Goal: Transaction & Acquisition: Purchase product/service

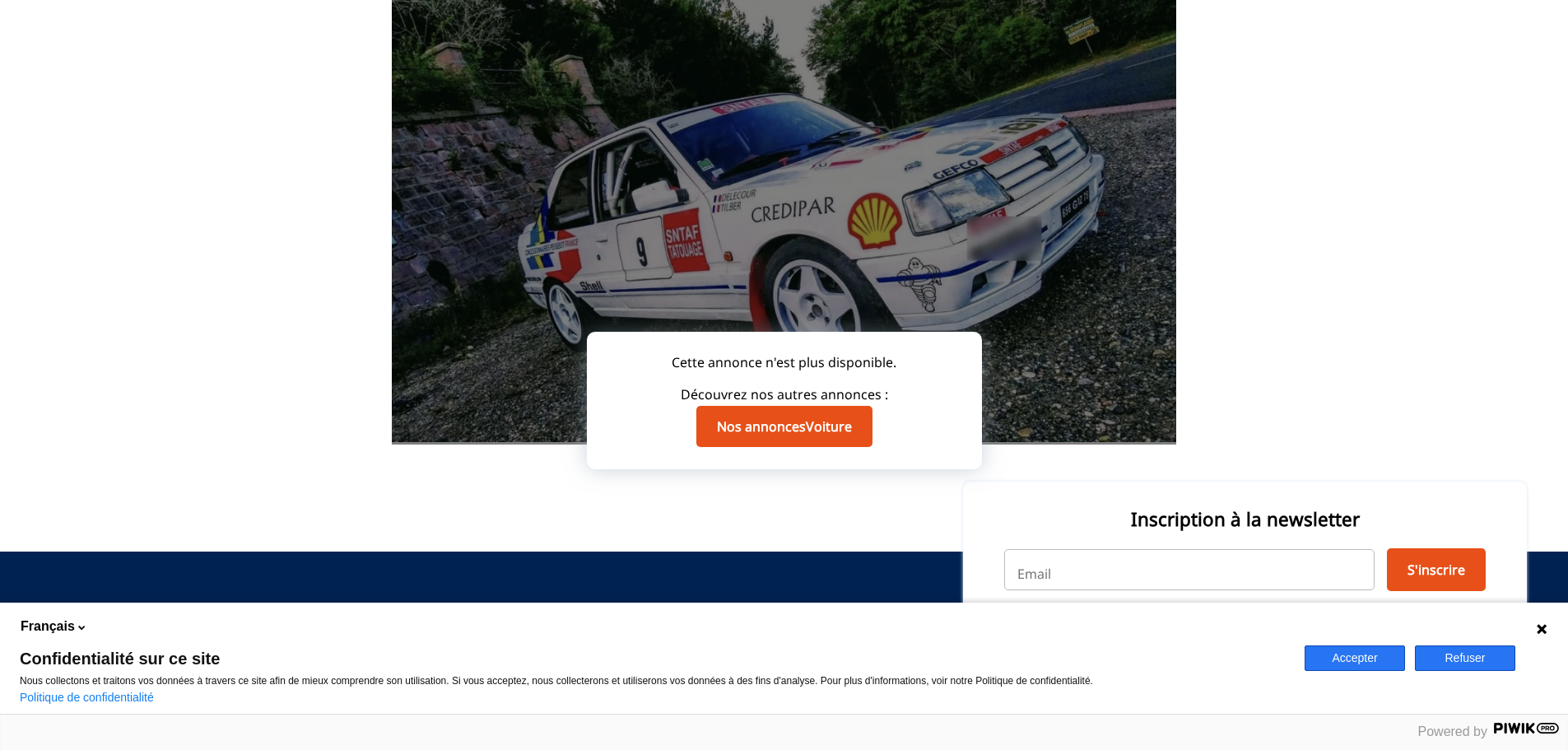
scroll to position [308, 0]
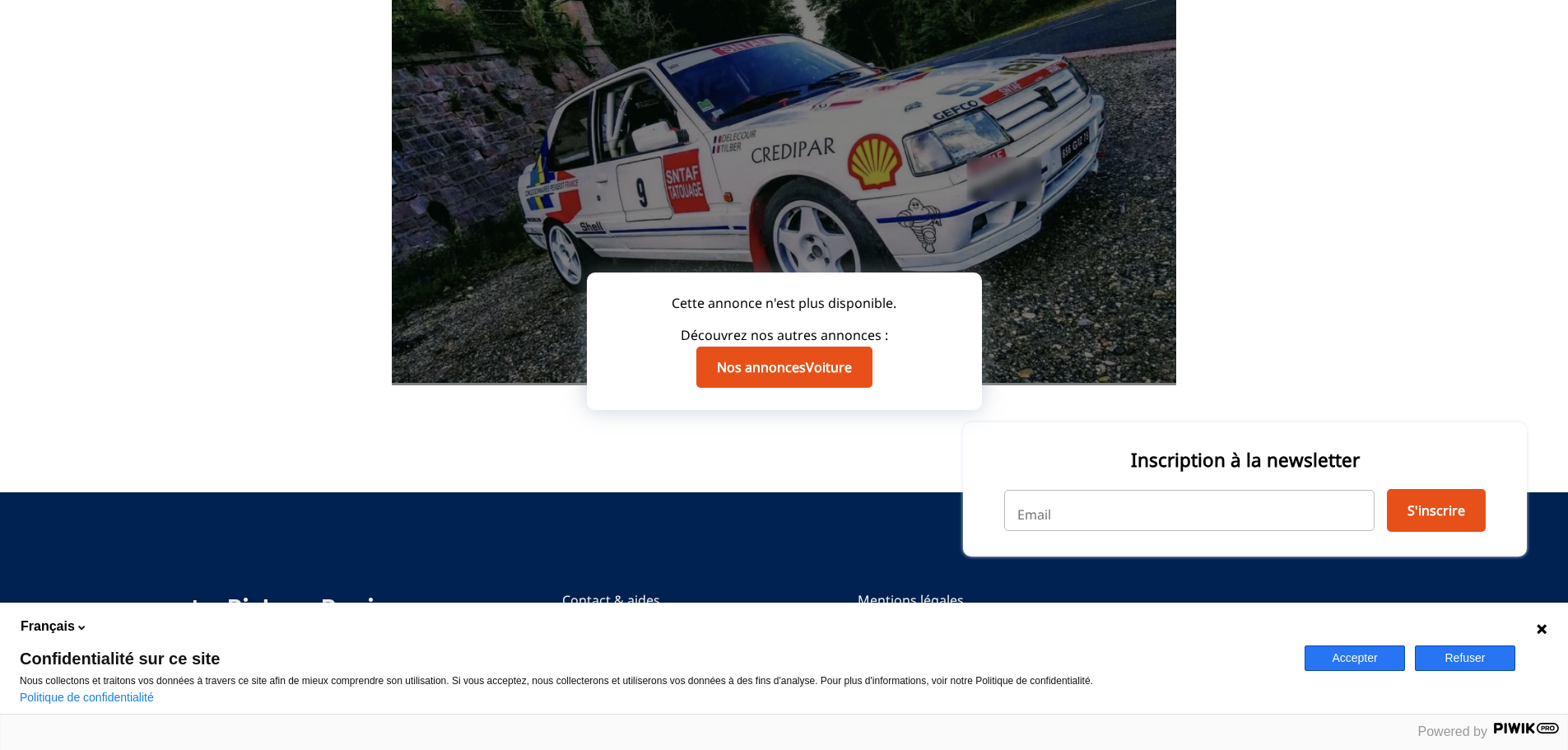
click at [1085, 236] on div at bounding box center [784, 149] width 784 height 471
click at [1362, 657] on button "Accepter" at bounding box center [1355, 658] width 100 height 26
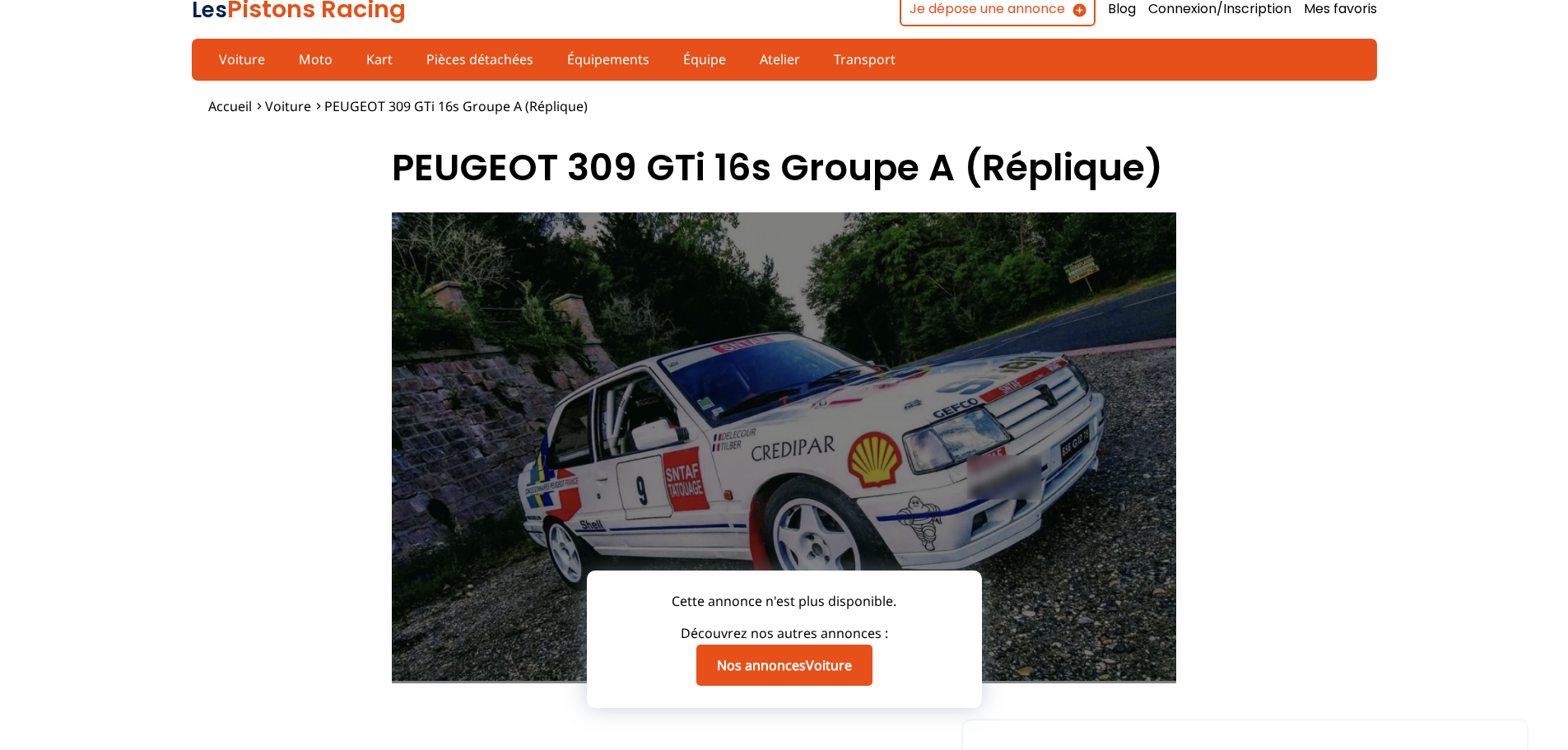
scroll to position [0, 0]
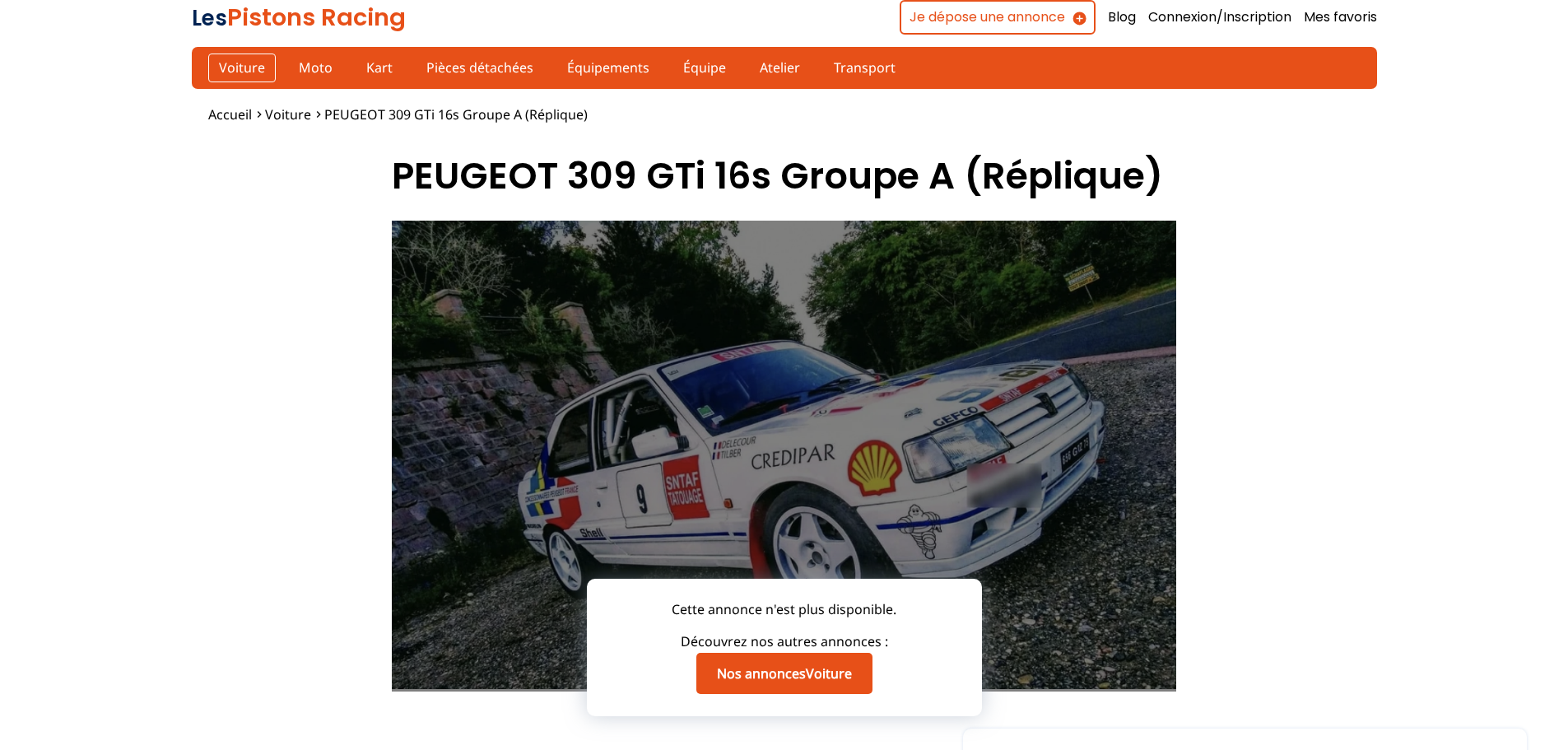
click at [239, 66] on link "Voiture" at bounding box center [242, 67] width 67 height 28
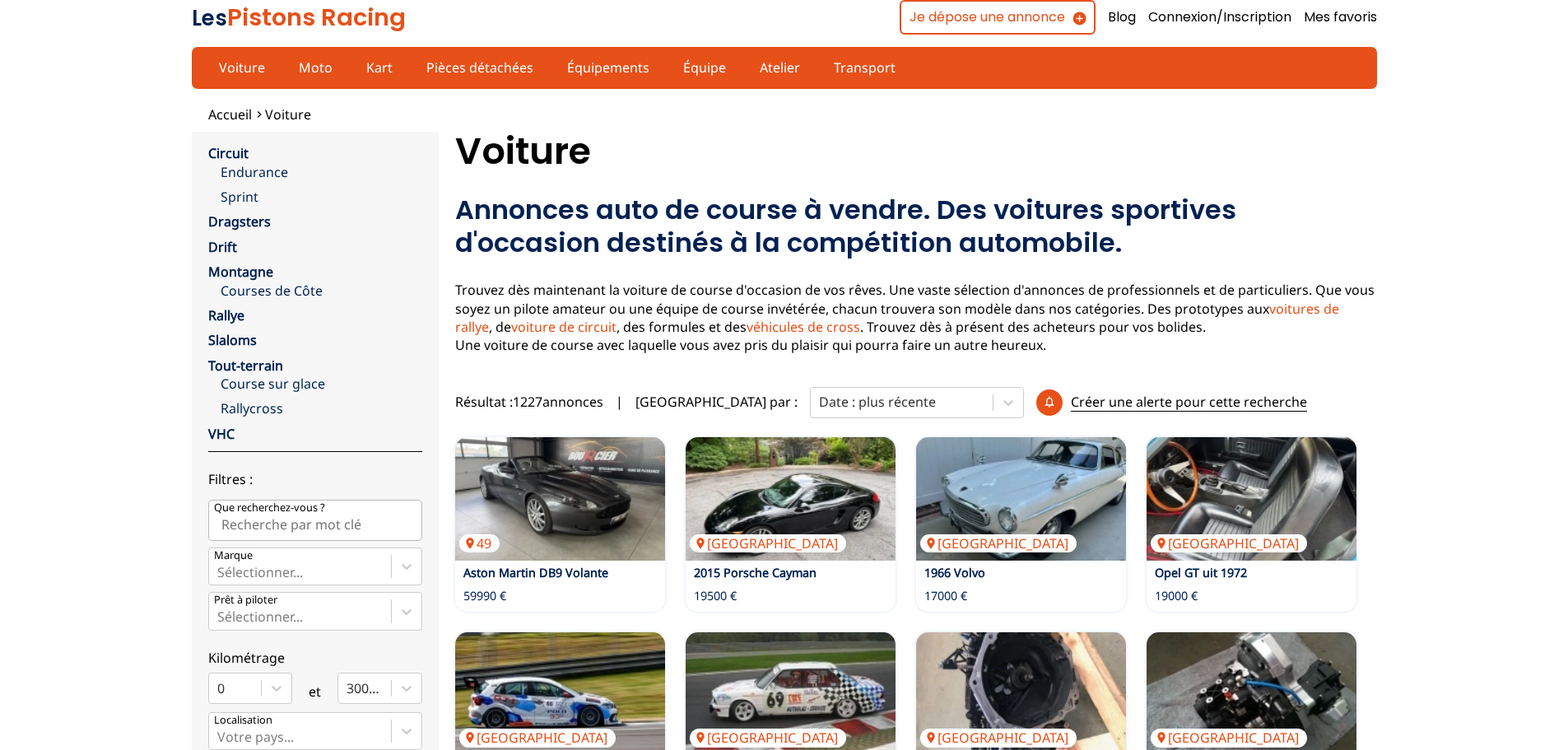
scroll to position [165, 0]
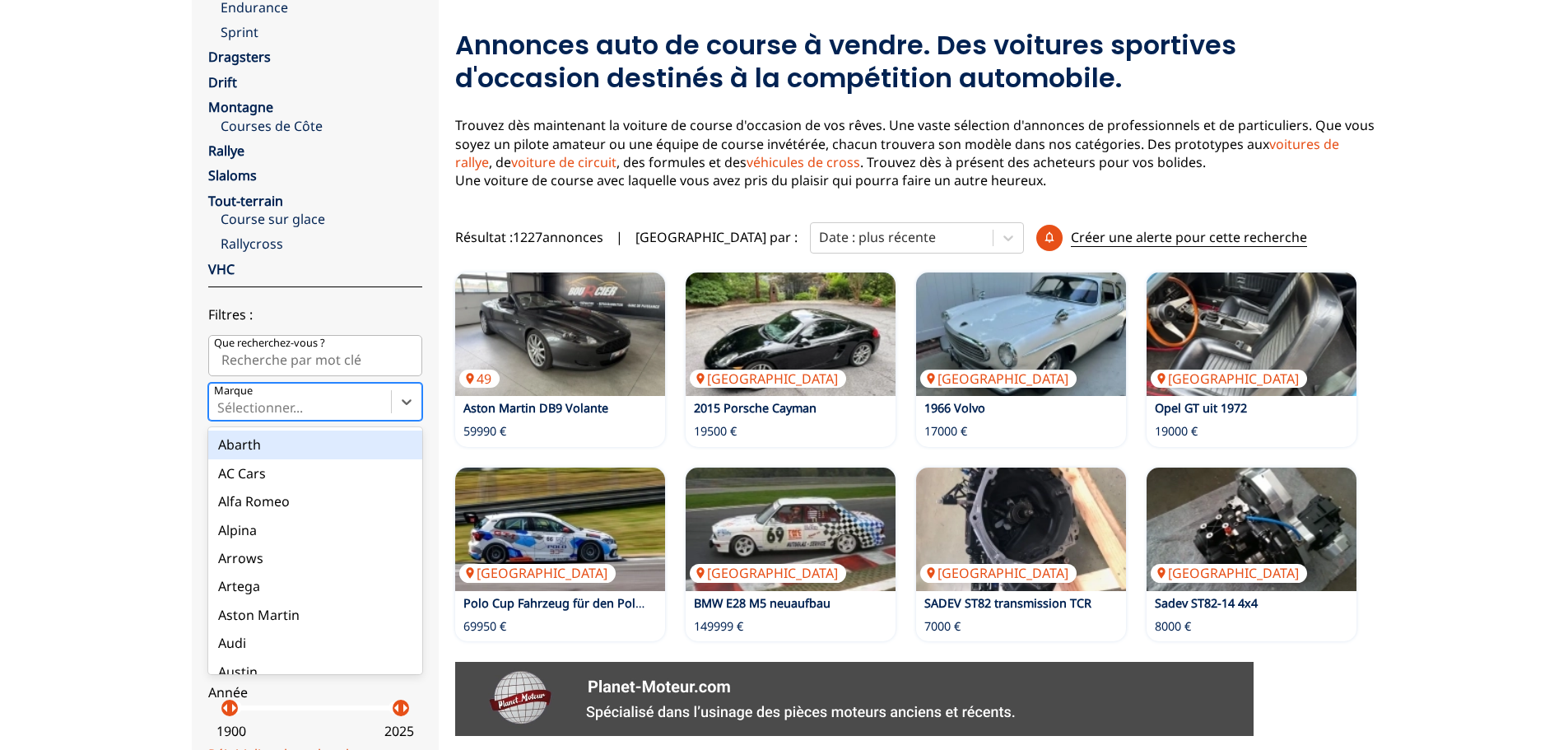
click at [339, 400] on div at bounding box center [301, 407] width 166 height 18
click at [220, 400] on input "Marque option Abarth focused, 1 of 90. 90 results available. Use Up and Down to…" at bounding box center [219, 407] width 3 height 15
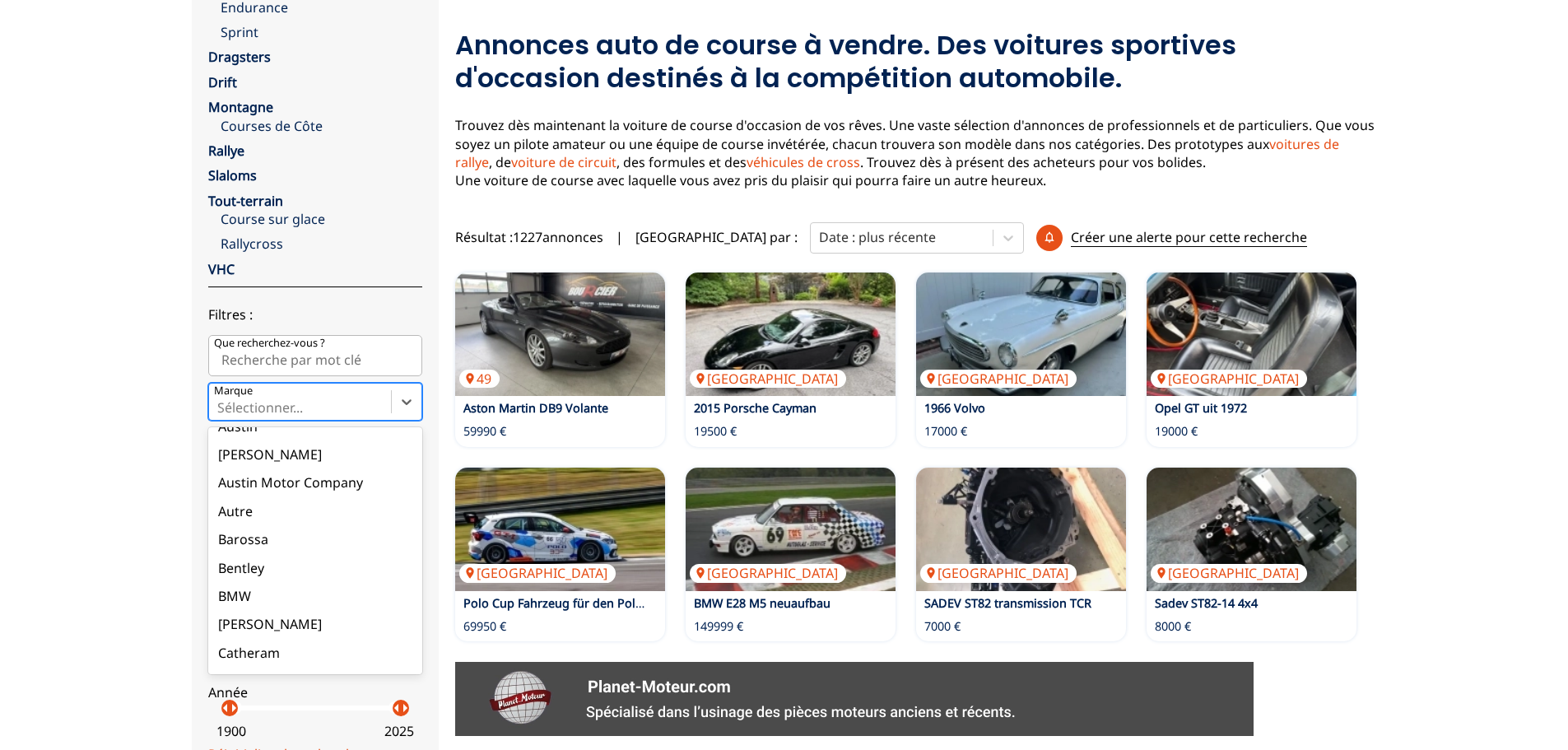
scroll to position [247, 0]
click at [290, 482] on div "Austin Motor Company" at bounding box center [315, 480] width 214 height 28
click at [220, 415] on input "Marque option Austin Motor Company focused, 11 of 90. 90 results available. Use…" at bounding box center [219, 407] width 3 height 15
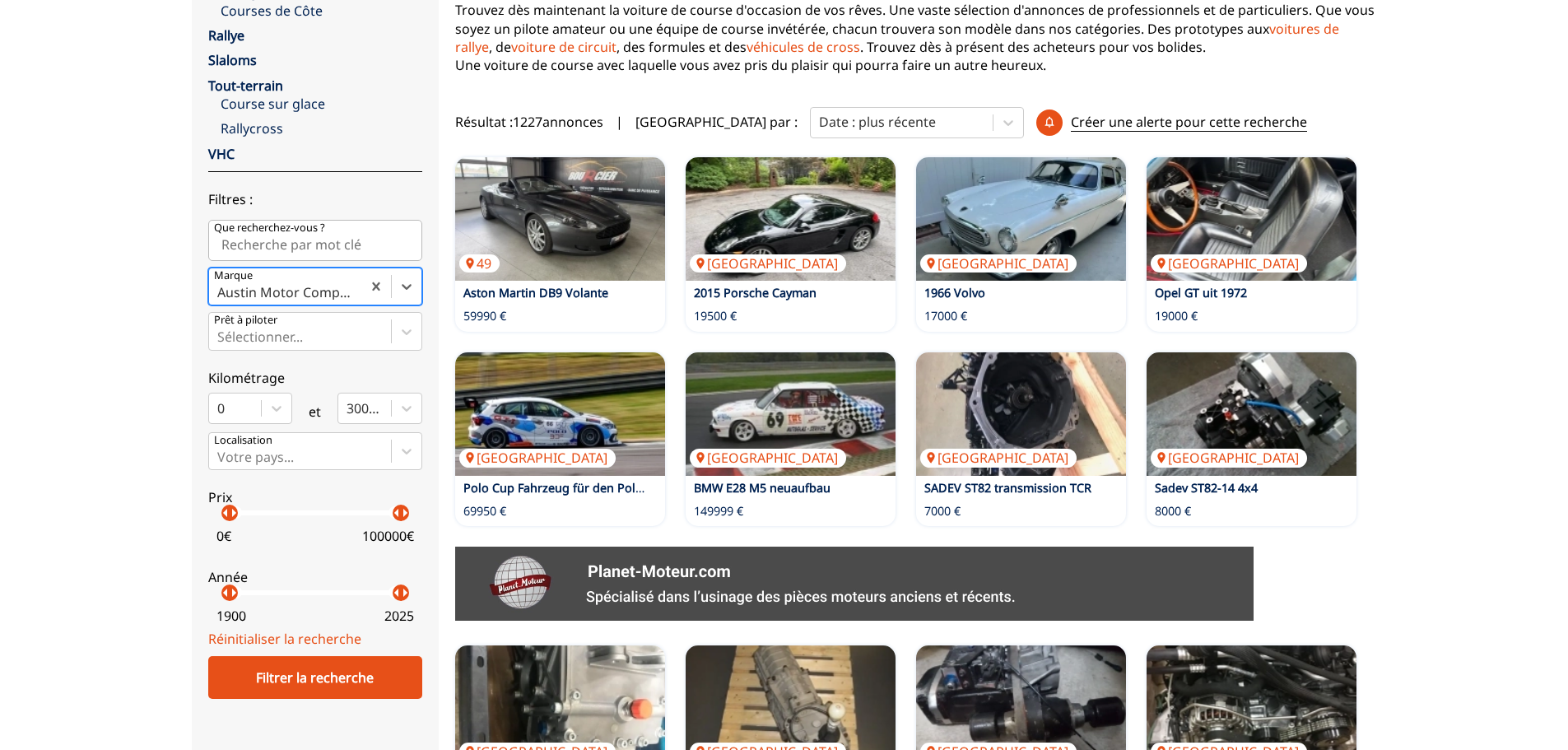
scroll to position [494, 0]
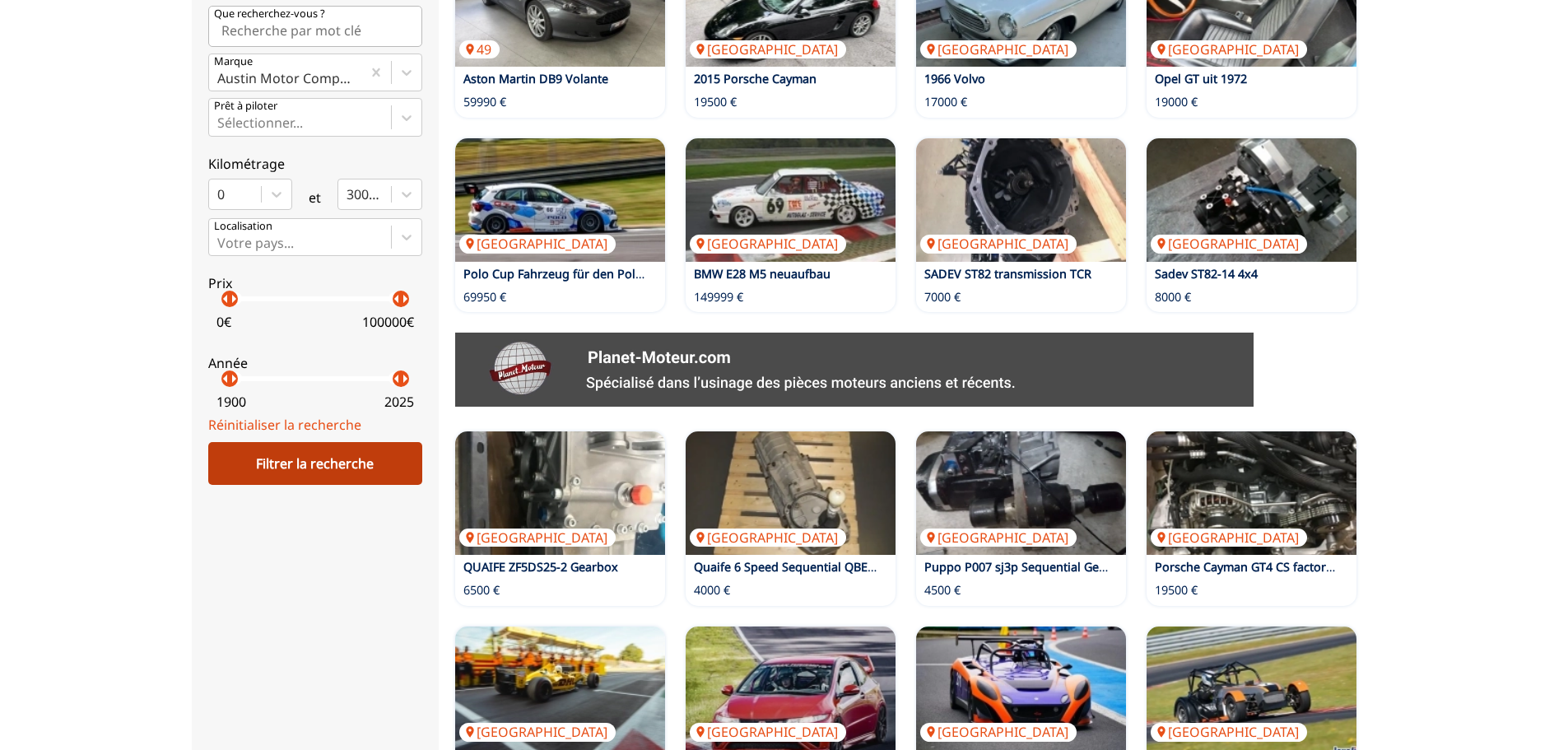
click at [326, 465] on div "Filtrer la recherche" at bounding box center [315, 464] width 214 height 43
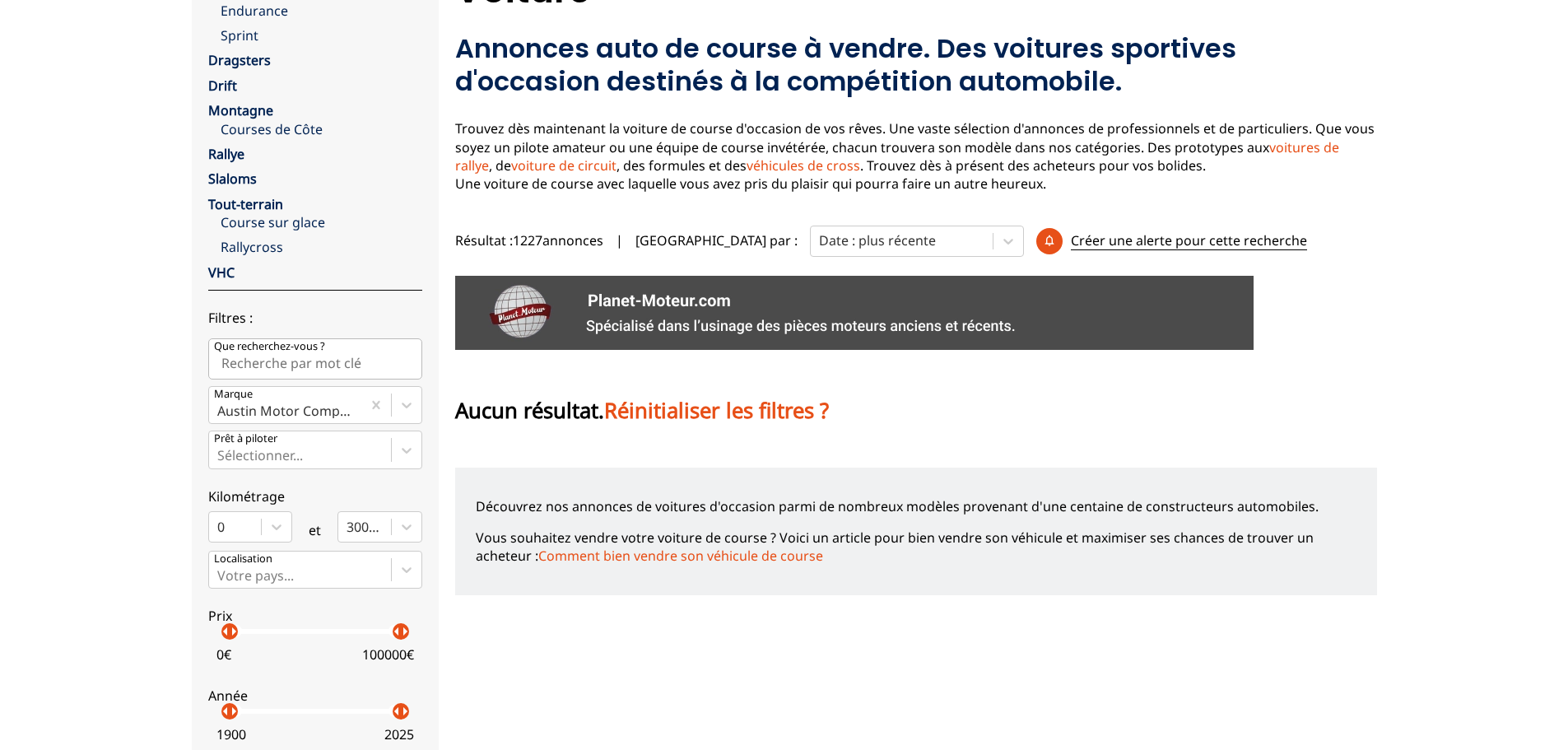
scroll to position [165, 0]
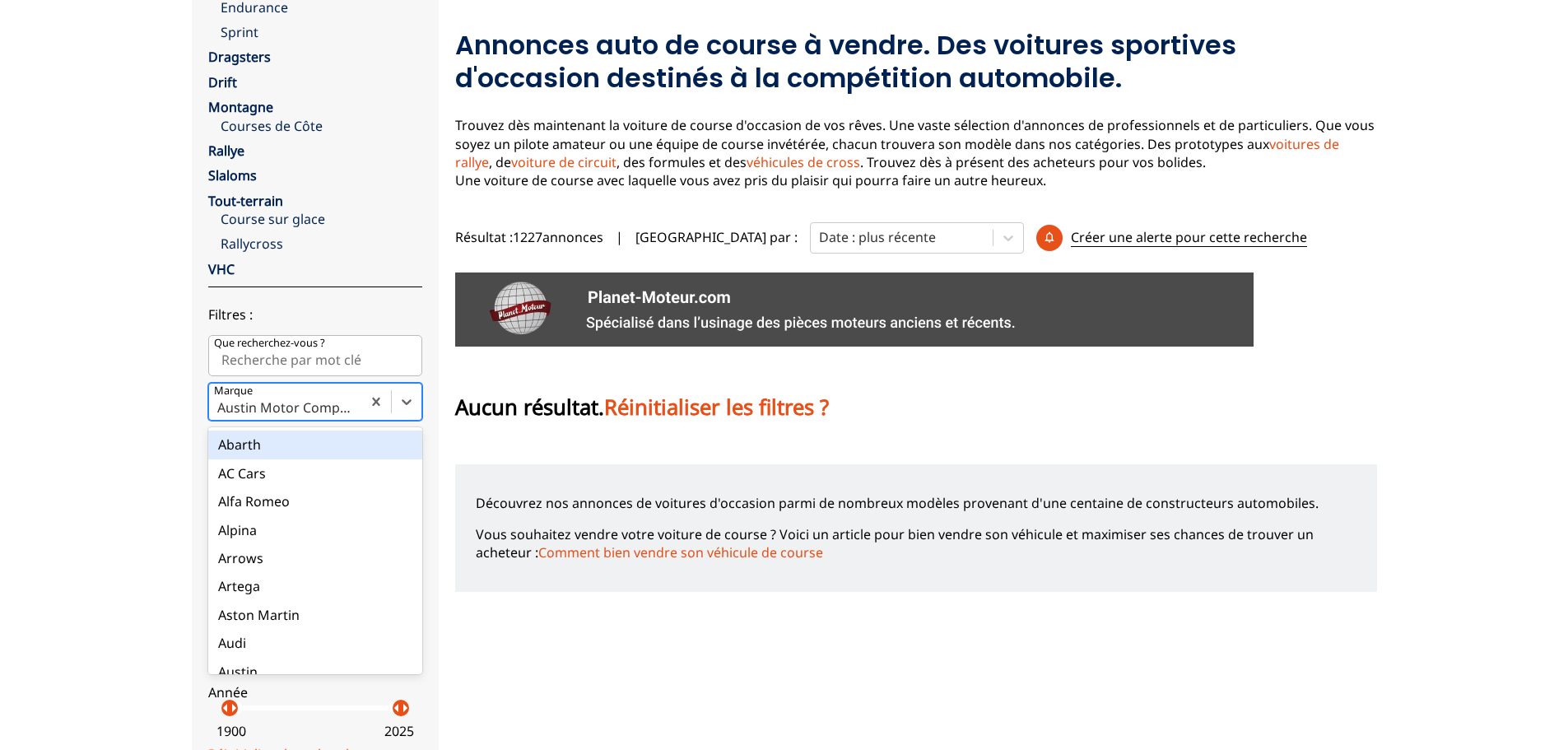
click at [308, 407] on div at bounding box center [285, 407] width 136 height 18
click at [220, 407] on input "Marque option Abarth focused, 1 of 90. 90 results available. Use Up and Down to…" at bounding box center [219, 407] width 3 height 15
click at [289, 442] on div "Peugeot" at bounding box center [315, 443] width 214 height 28
click at [220, 415] on input "Marque All selected options have been cleared. option Peugeot focused, 62 of 90…" at bounding box center [219, 407] width 3 height 15
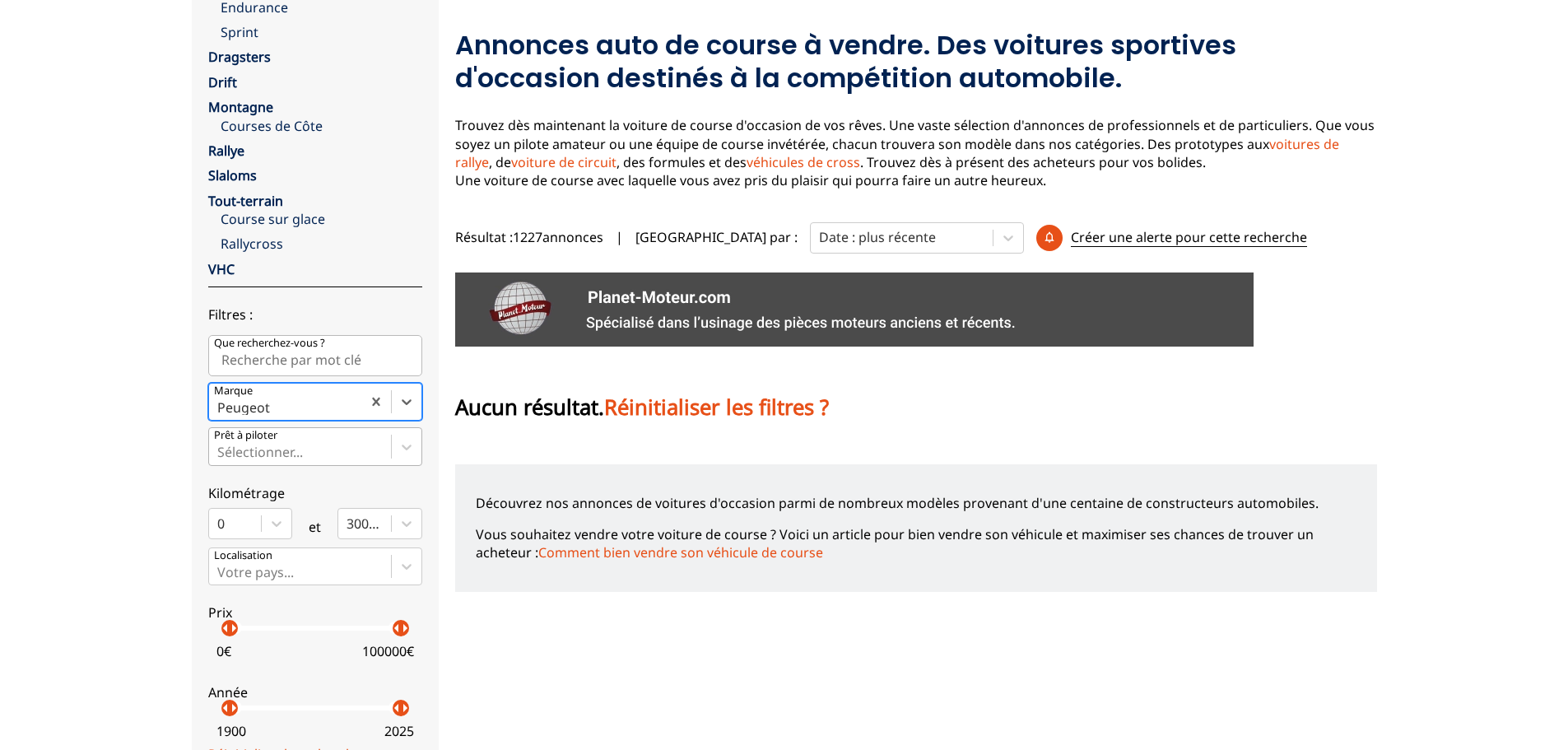
click at [294, 452] on div at bounding box center [301, 452] width 166 height 18
click at [220, 452] on input "Prêt à piloter Sélectionner..." at bounding box center [219, 452] width 3 height 15
click at [294, 452] on div at bounding box center [301, 452] width 166 height 18
click at [220, 452] on input "Prêt à piloter Select is focused ,type to refine list, press Down to open the m…" at bounding box center [219, 452] width 3 height 15
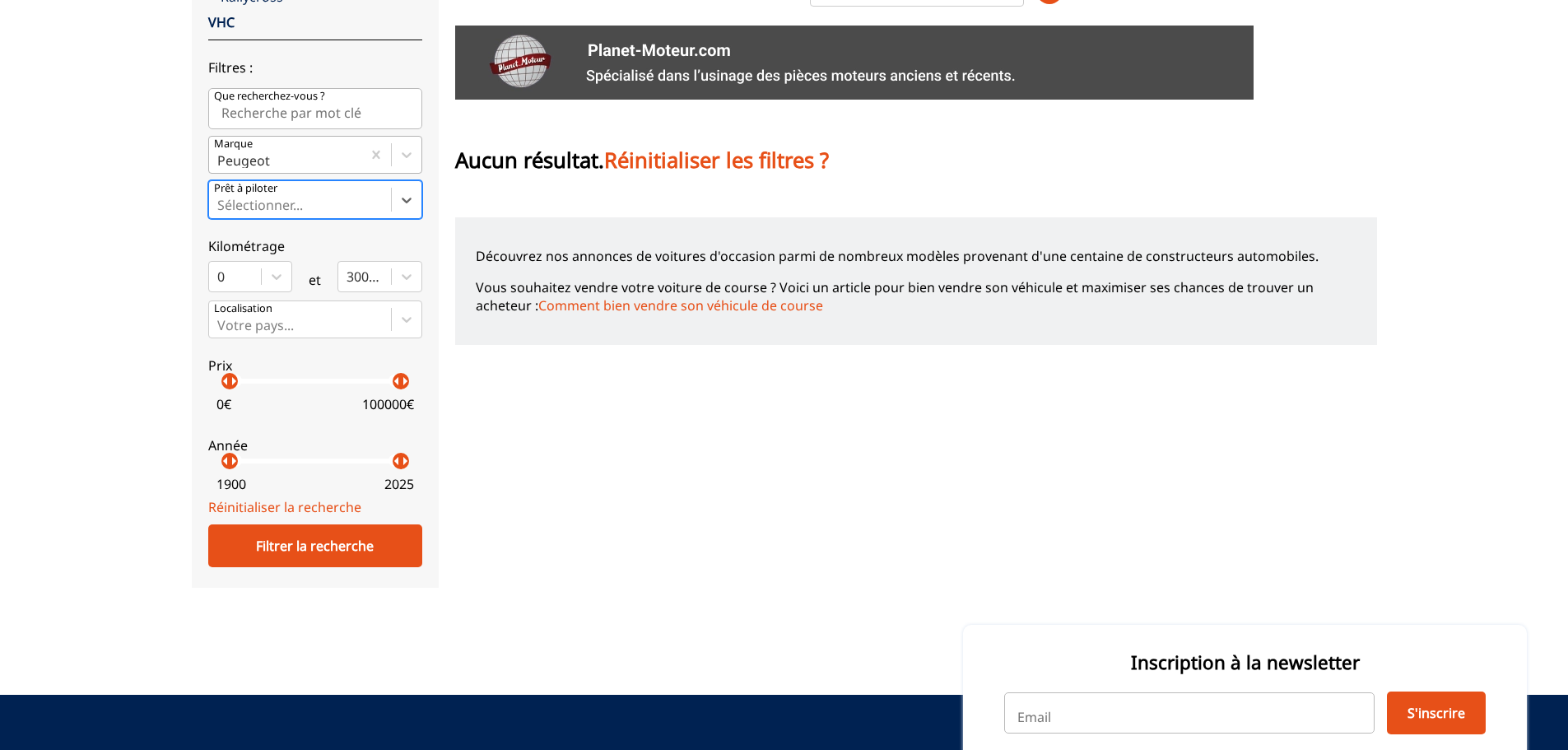
scroll to position [494, 0]
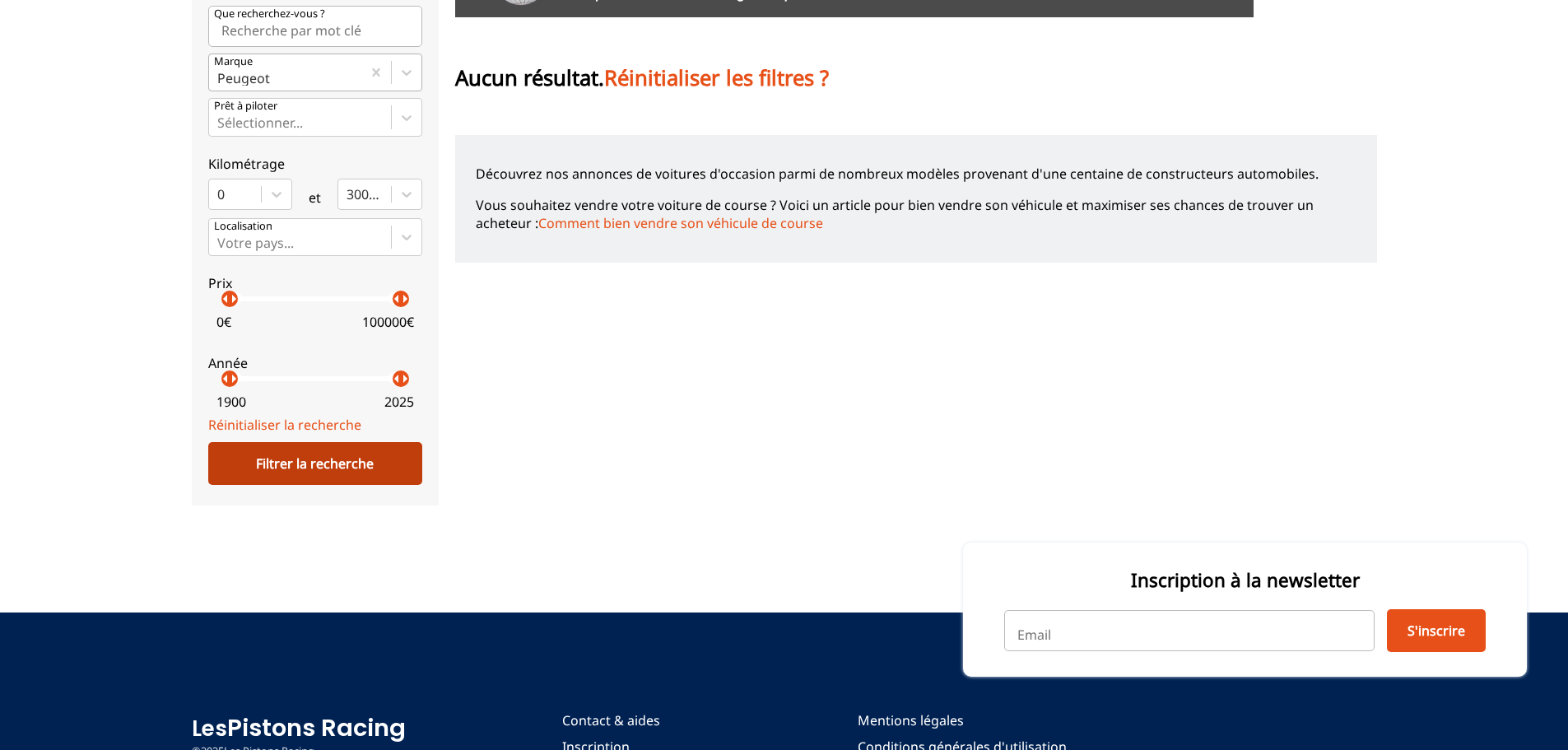
click at [311, 467] on div "Filtrer la recherche" at bounding box center [315, 464] width 214 height 43
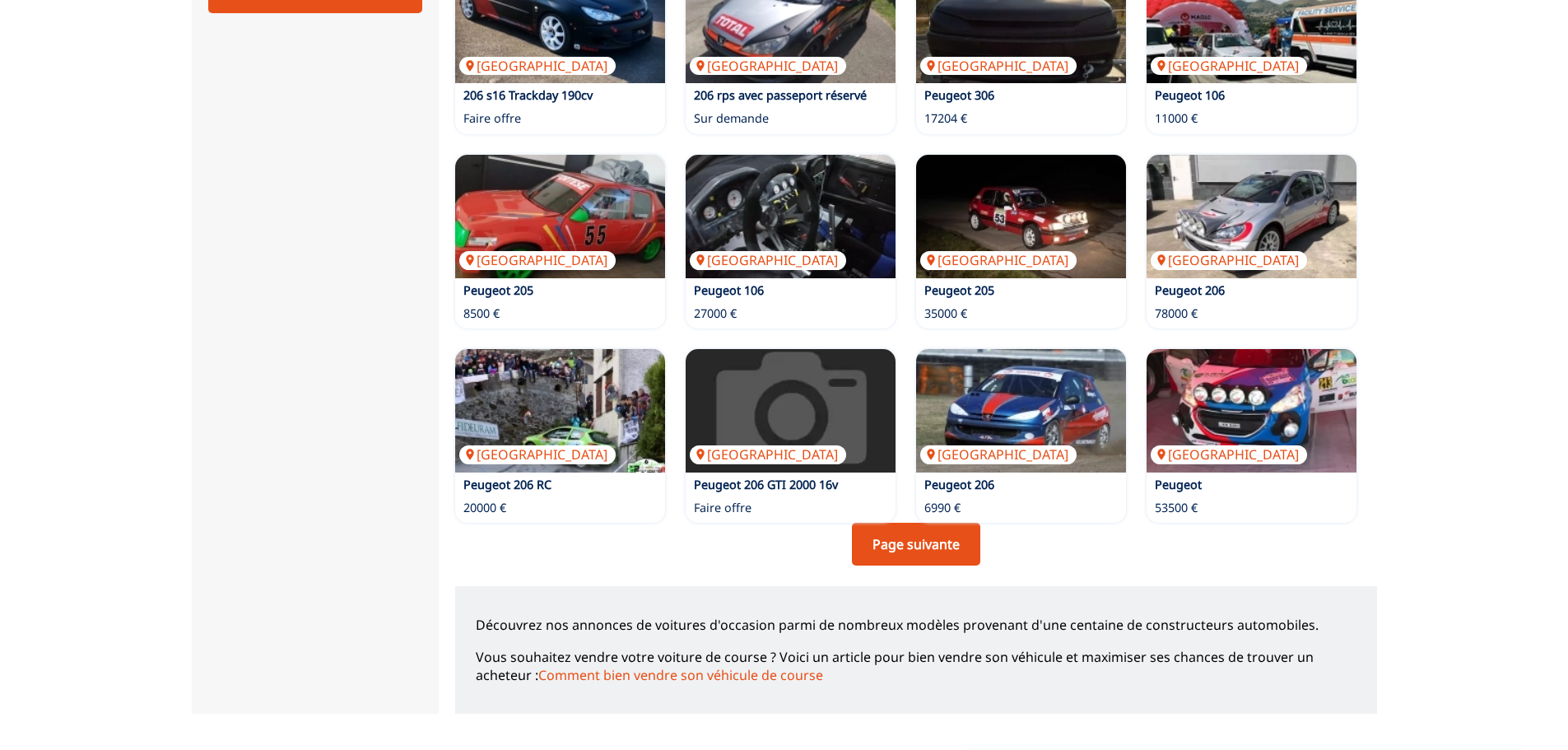
scroll to position [988, 0]
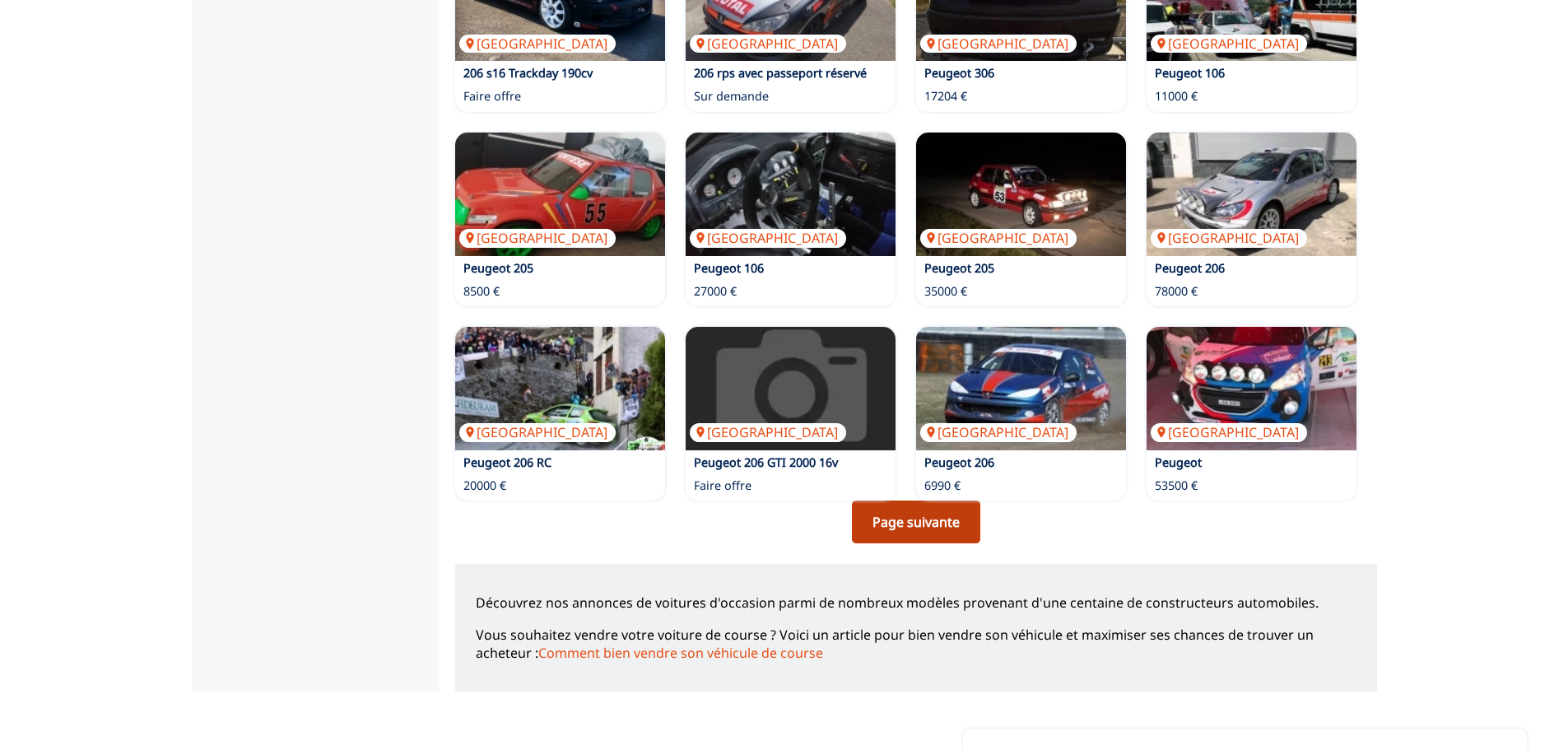
click at [903, 517] on link "Page suivante" at bounding box center [916, 522] width 129 height 43
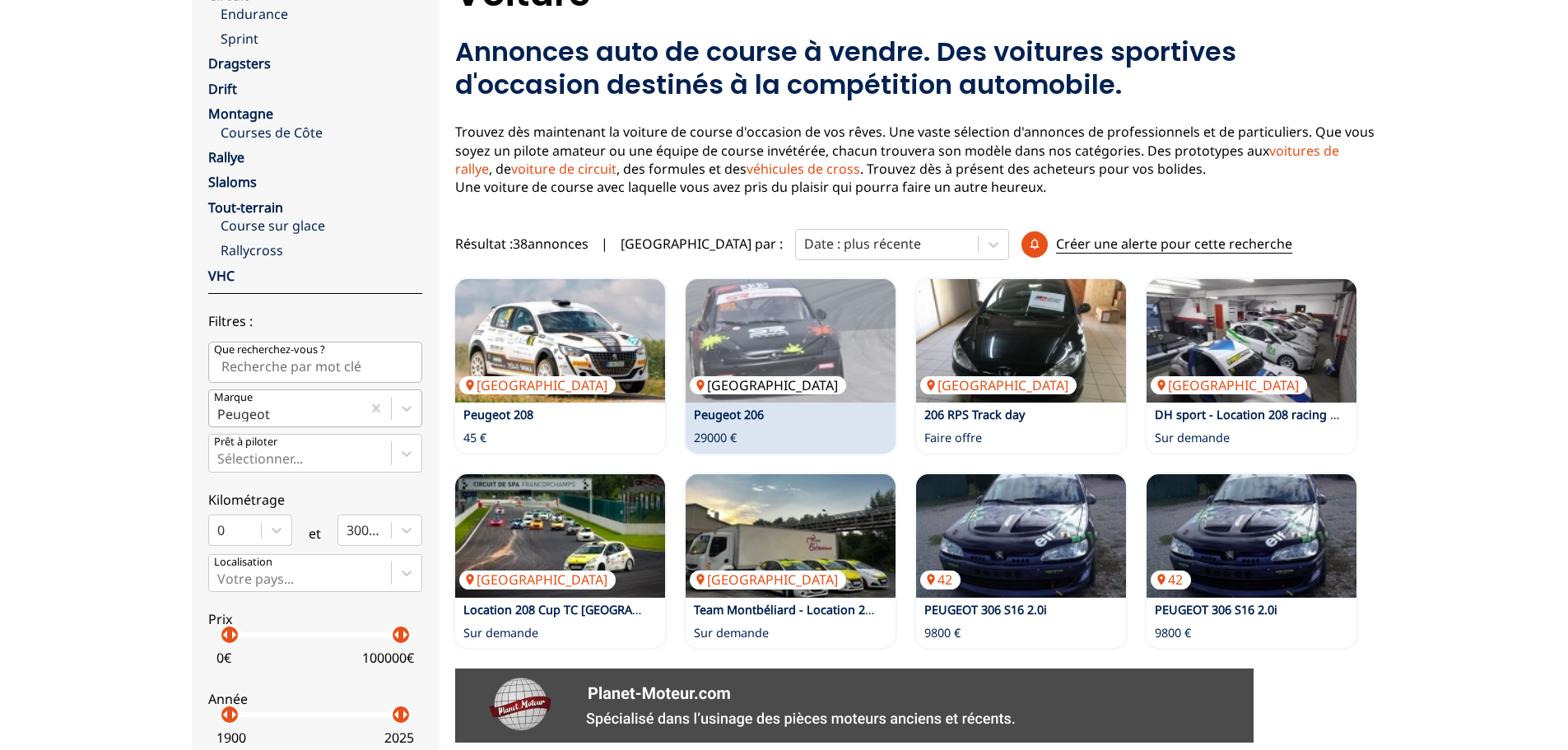
scroll to position [165, 0]
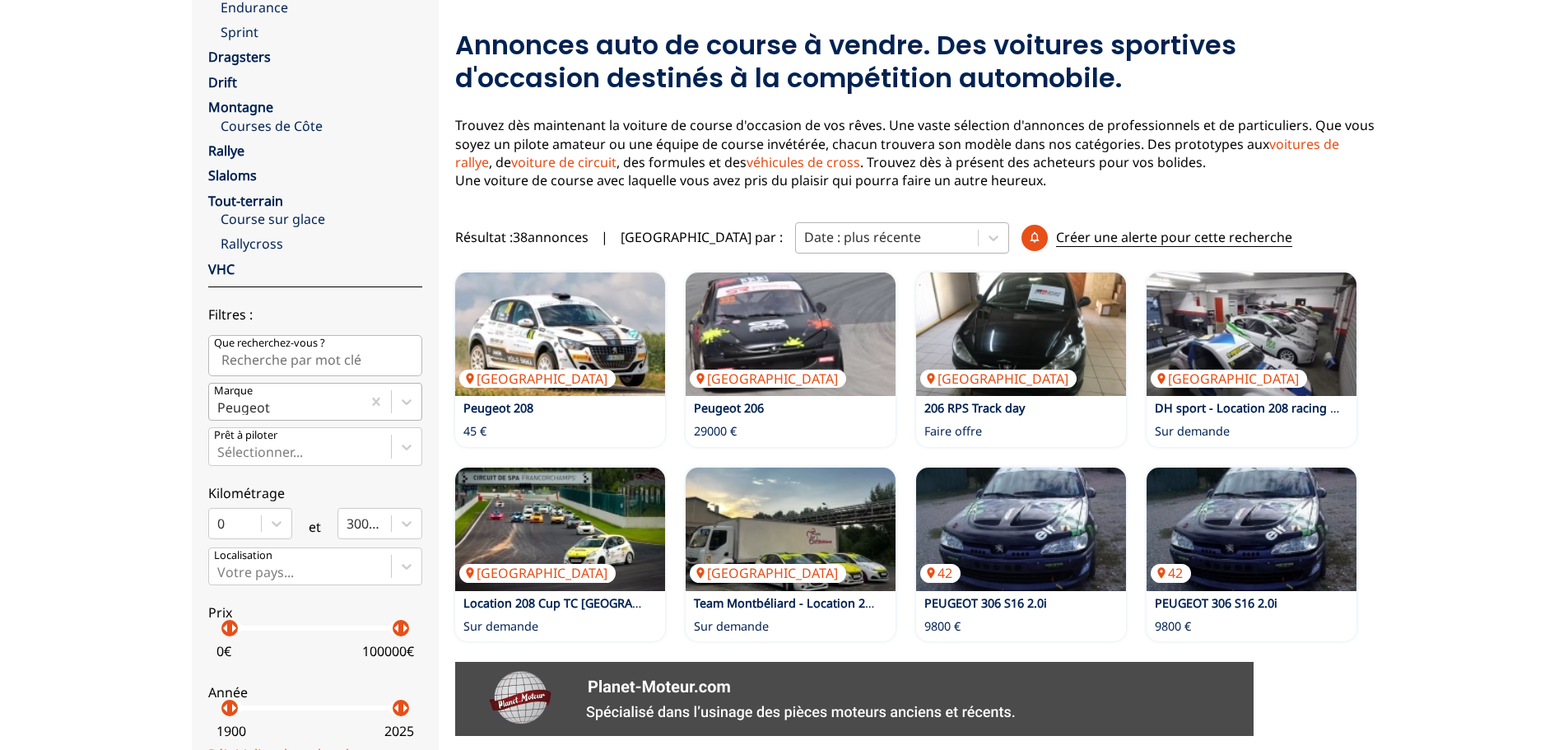
click at [828, 237] on div at bounding box center [887, 237] width 166 height 18
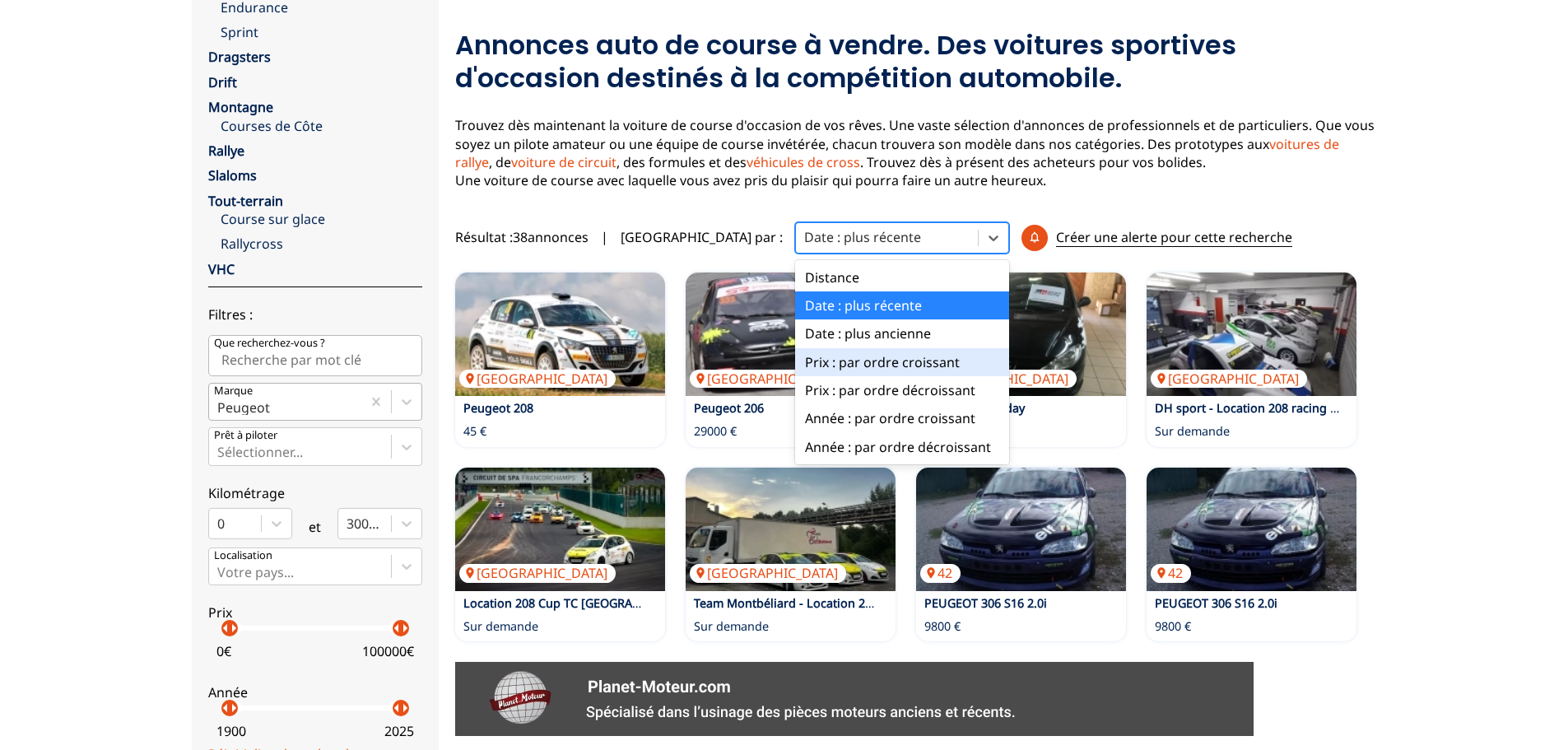
click at [796, 364] on div "Prix : par ordre croissant" at bounding box center [903, 362] width 214 height 28
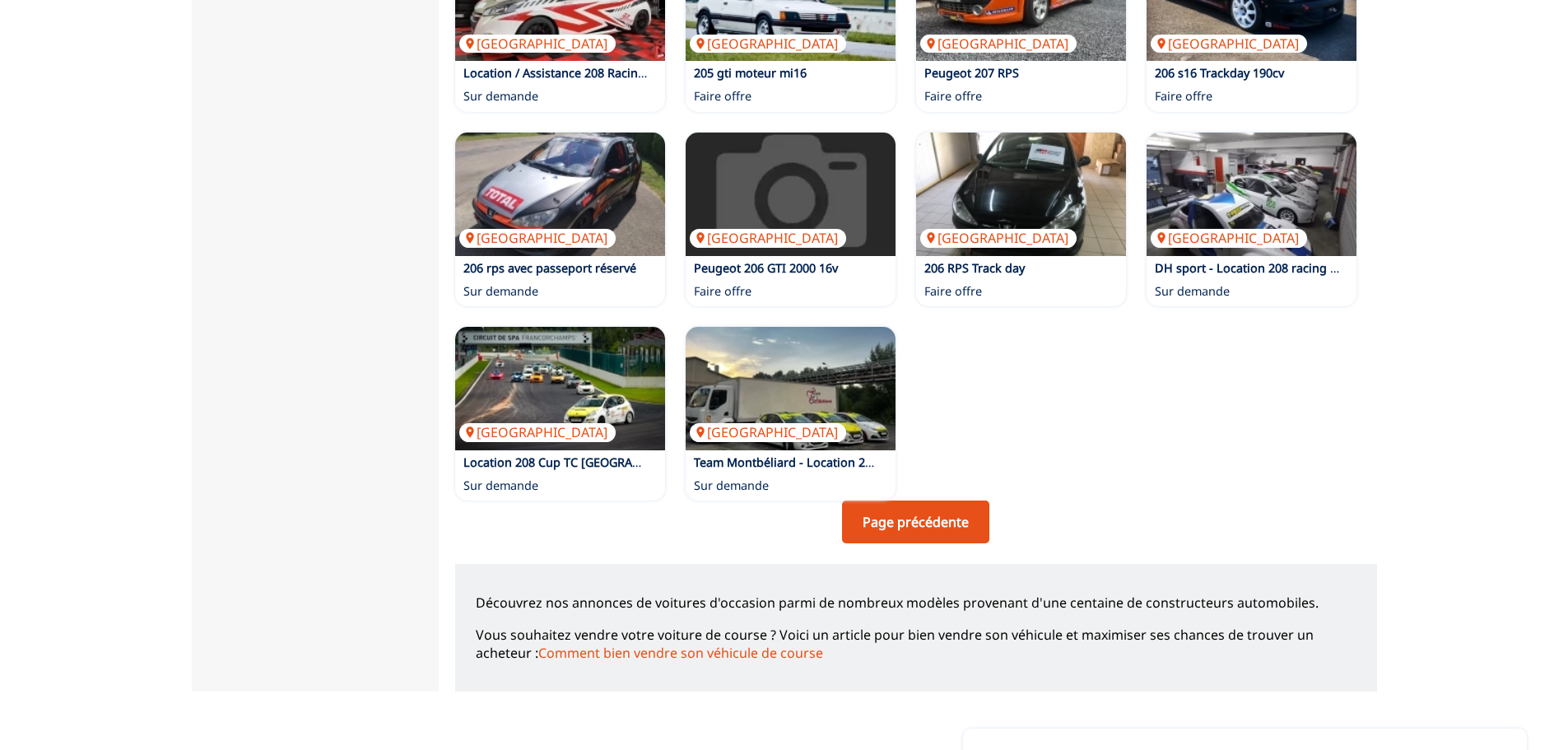
scroll to position [1071, 0]
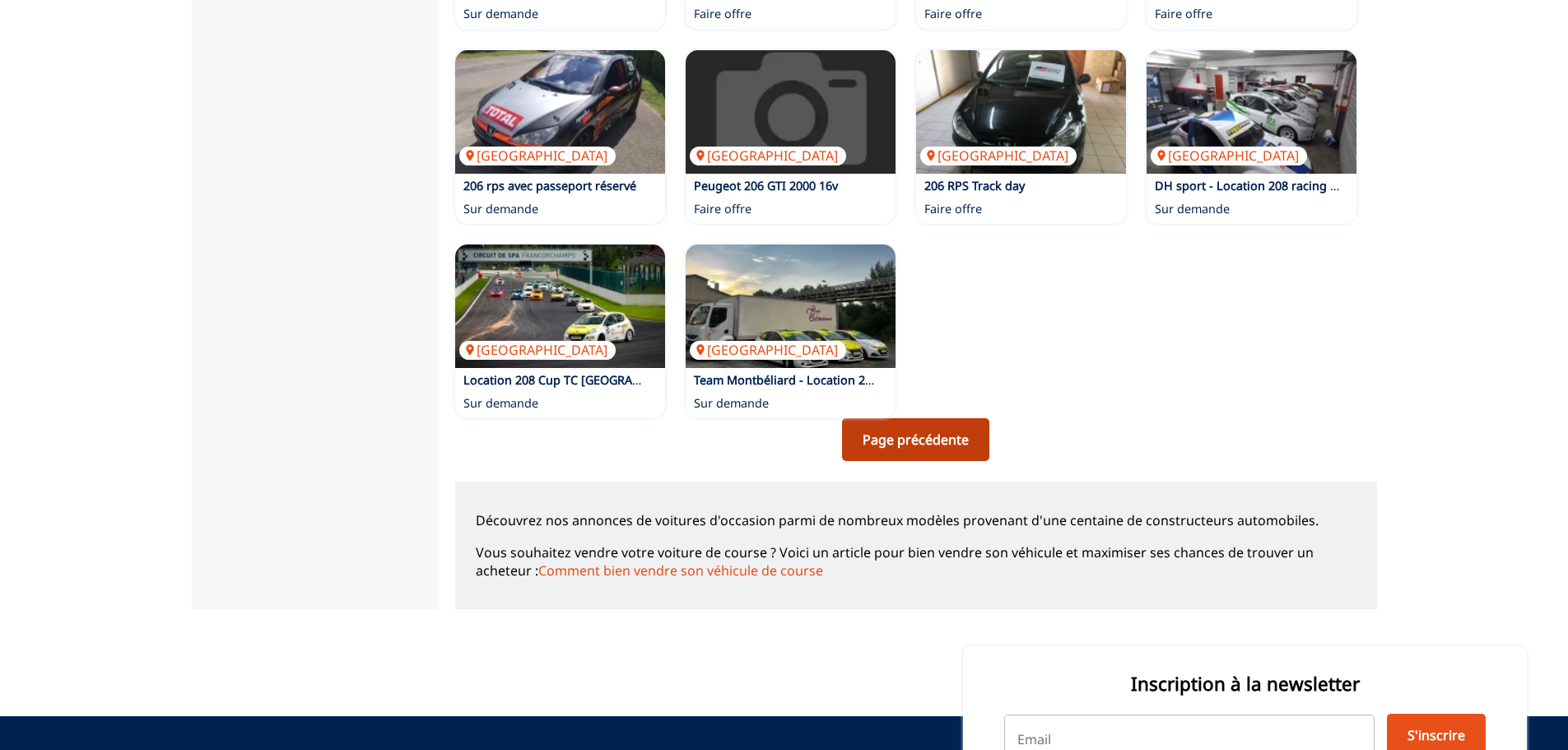
click at [898, 432] on link "Page précédente" at bounding box center [916, 440] width 148 height 43
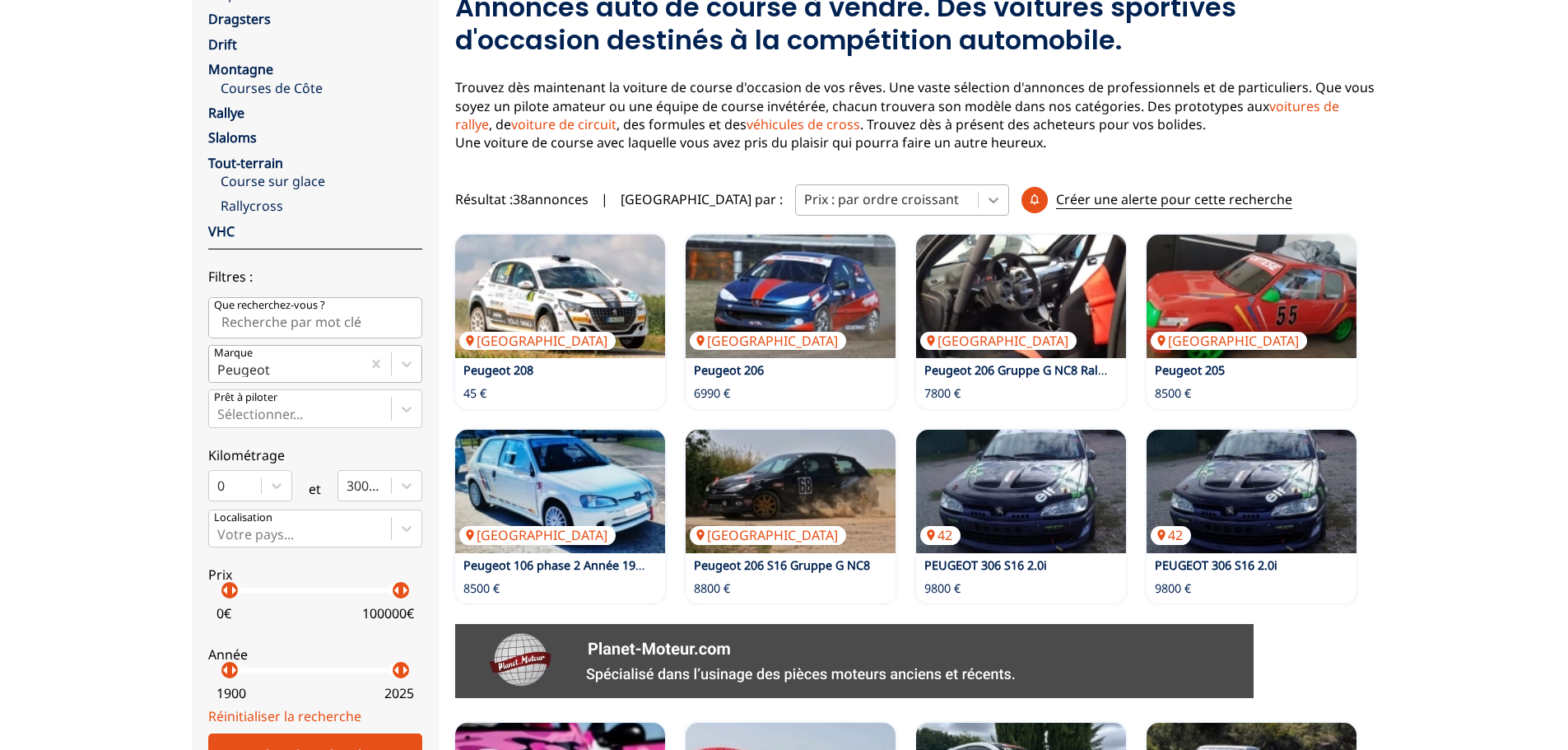
scroll to position [247, 0]
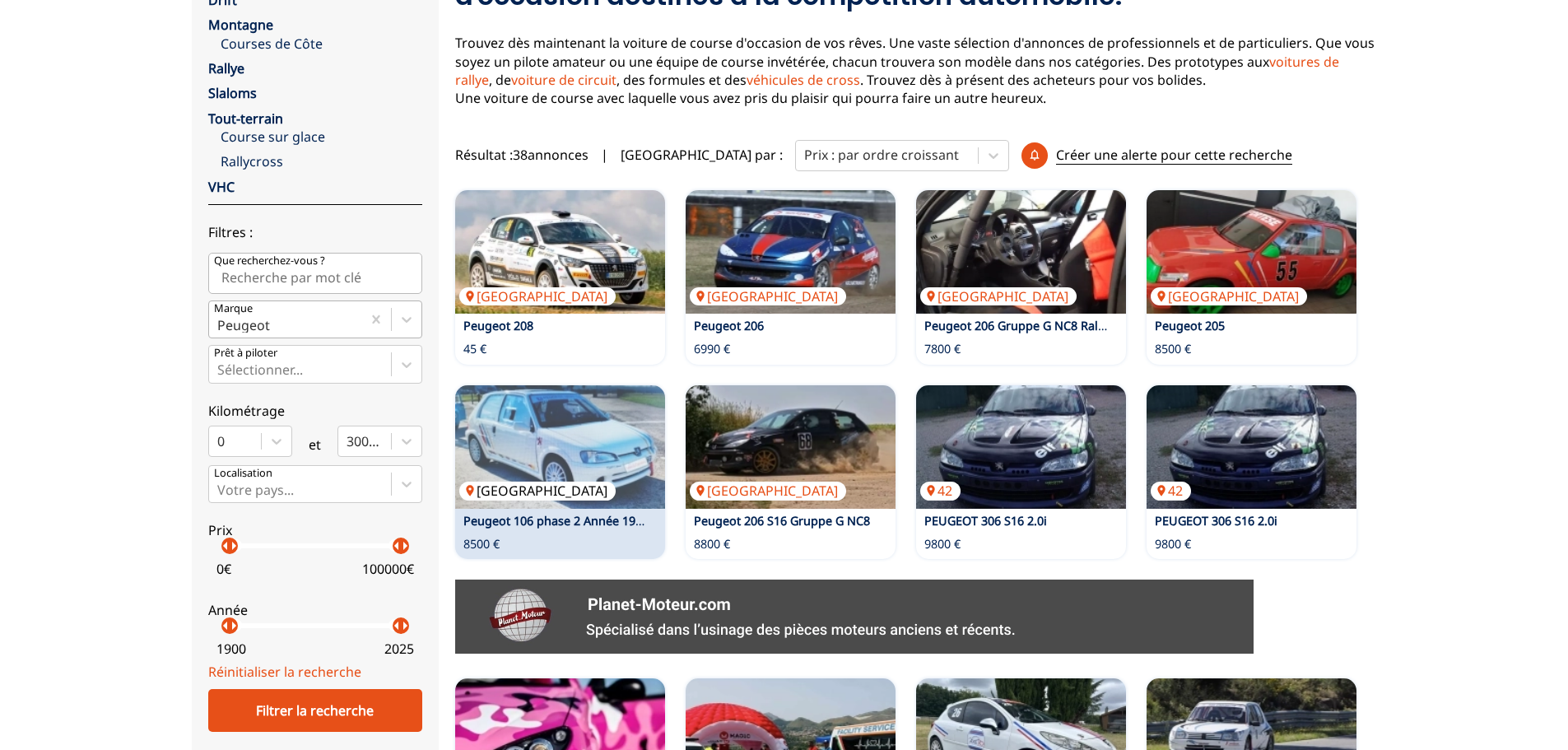
click at [567, 447] on img at bounding box center [560, 447] width 210 height 124
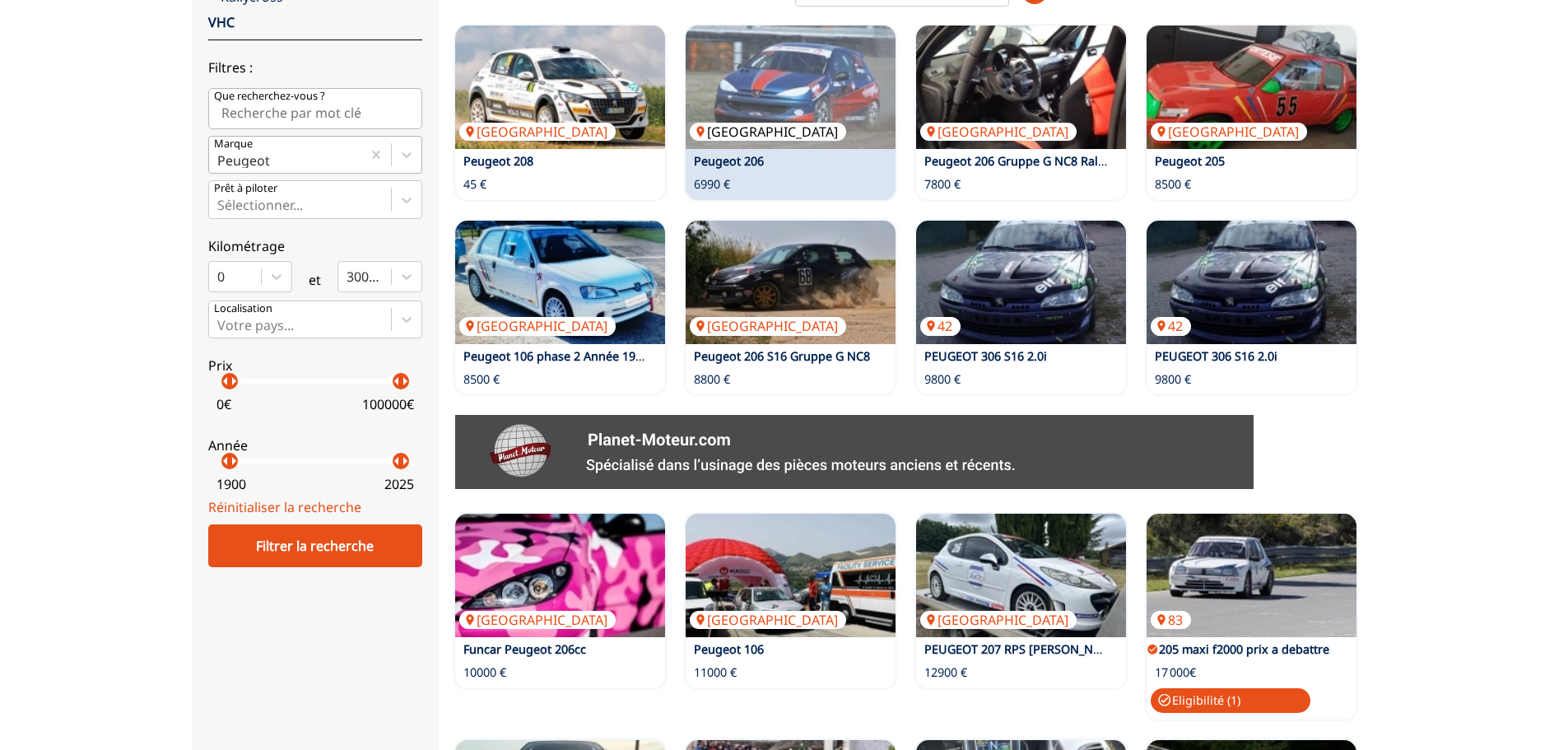
scroll to position [0, 0]
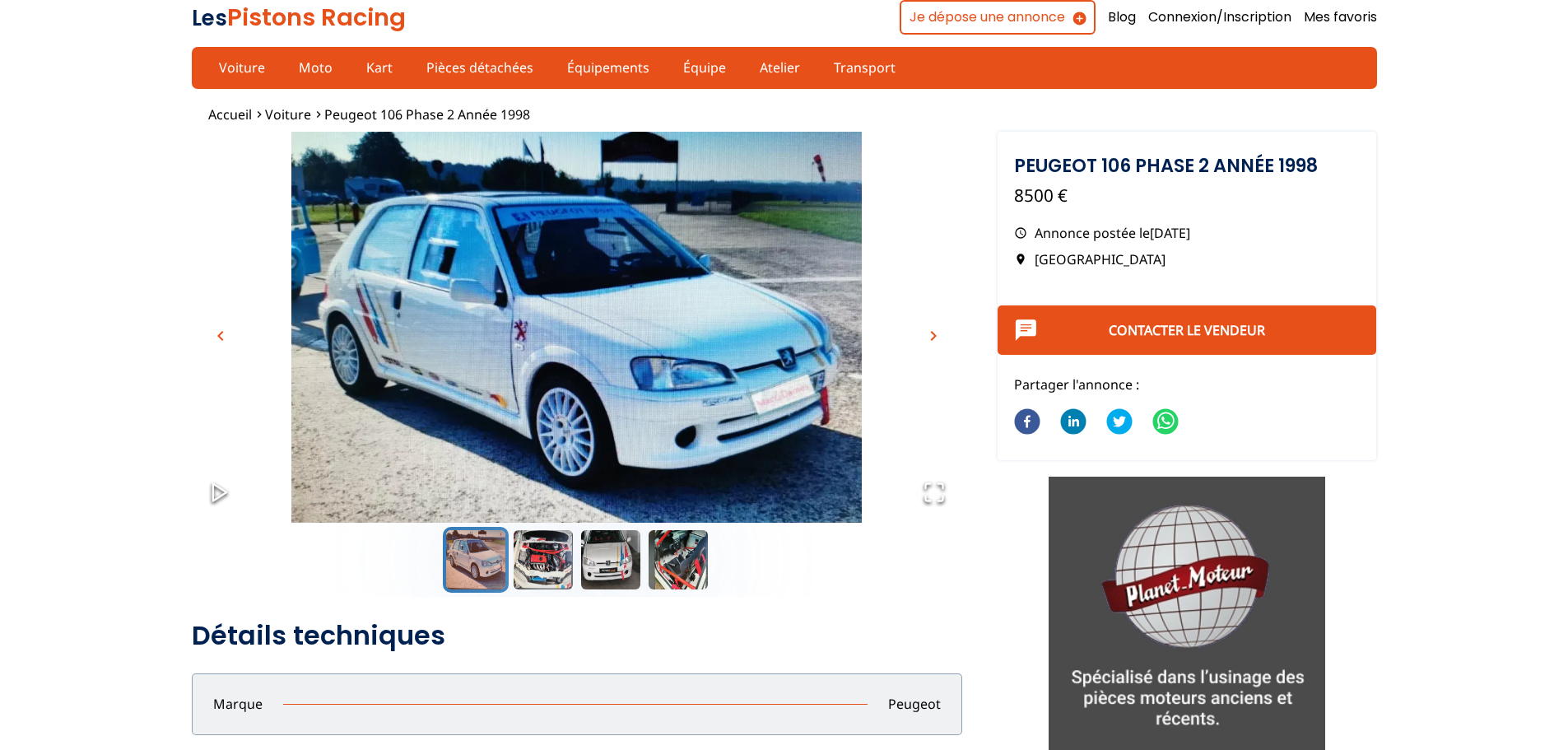
click at [549, 391] on img "Go to Slide 1" at bounding box center [577, 346] width 771 height 429
click at [550, 558] on button "Go to Slide 2" at bounding box center [543, 560] width 66 height 66
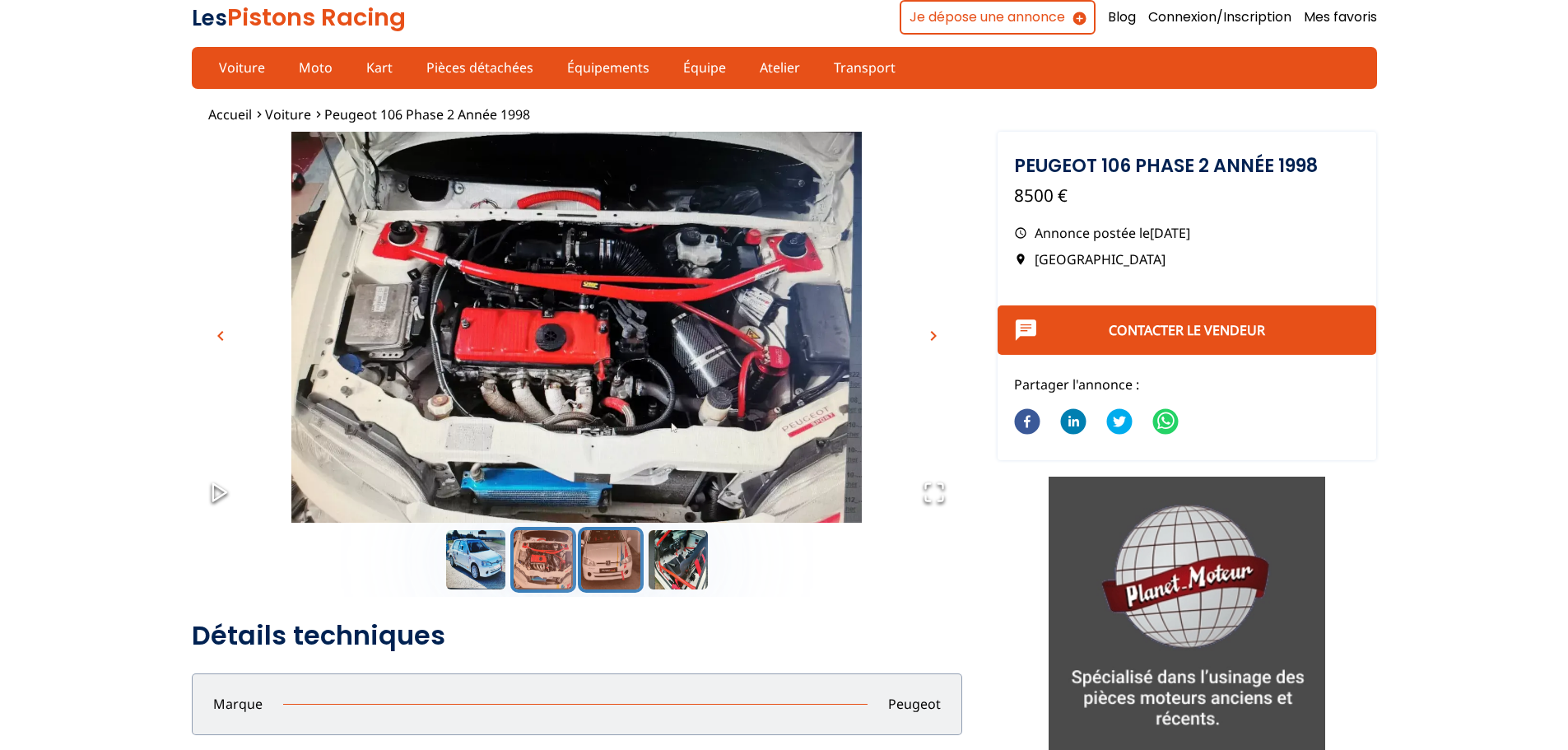
click at [629, 546] on button "Go to Slide 3" at bounding box center [611, 560] width 66 height 66
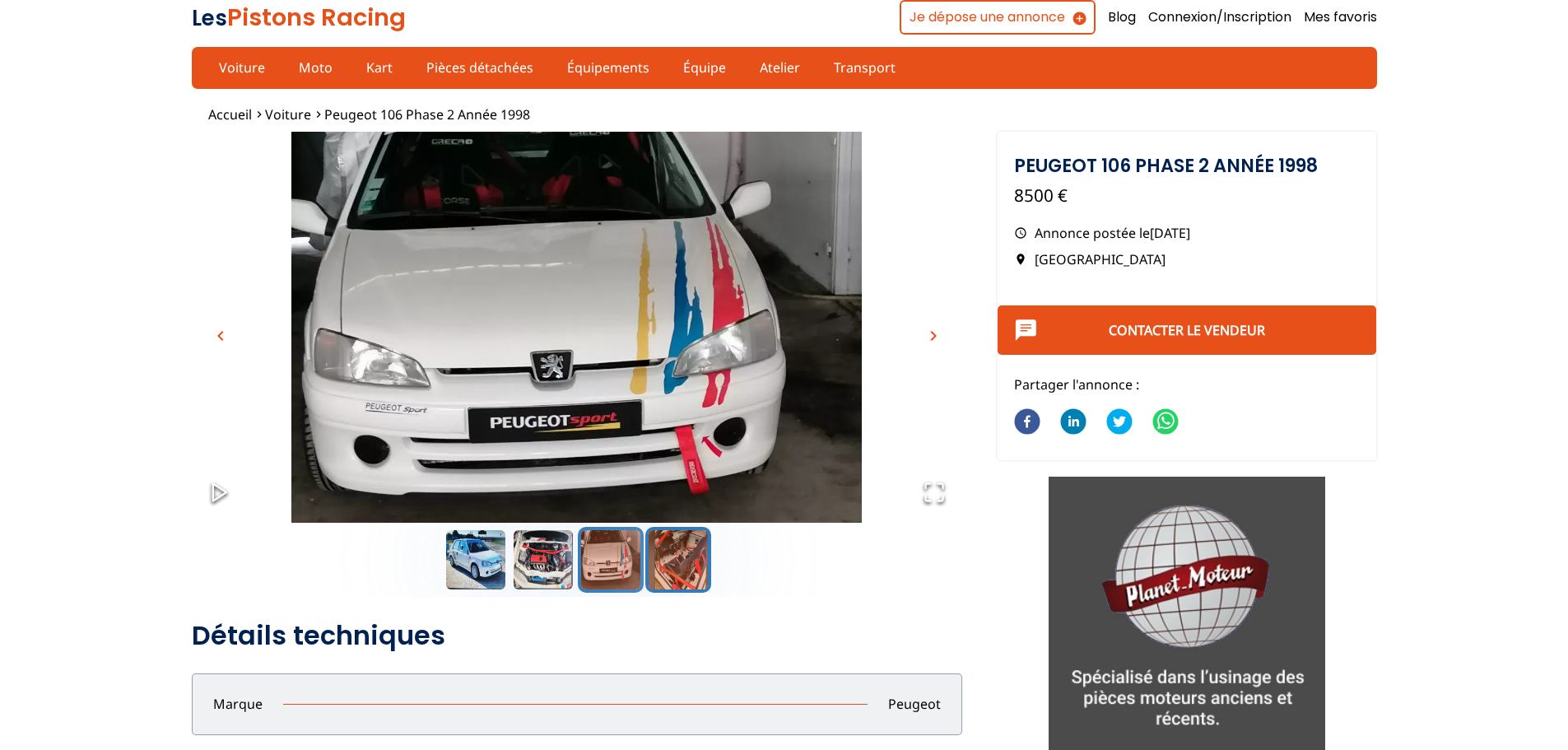
click at [674, 549] on button "Go to Slide 4" at bounding box center [678, 560] width 66 height 66
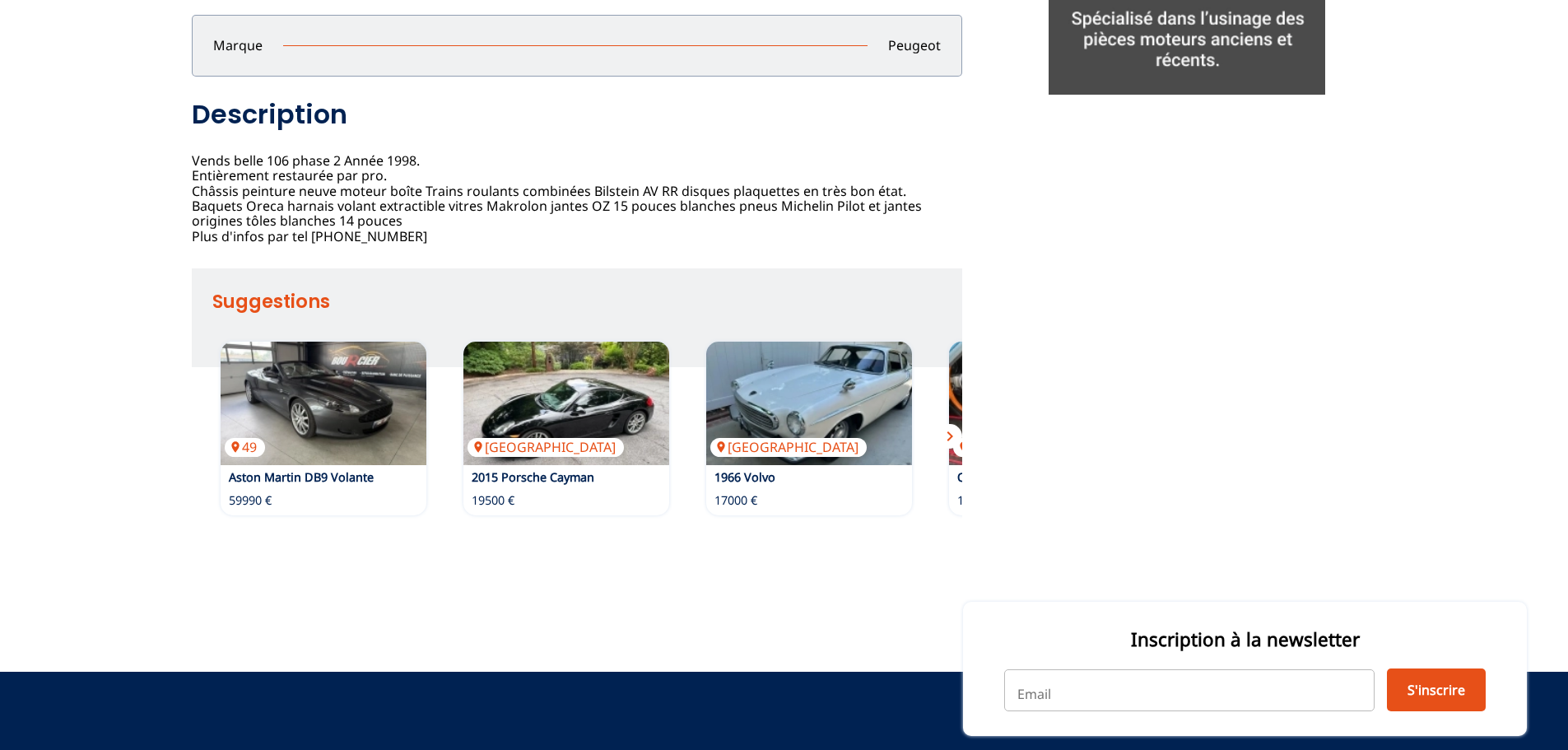
scroll to position [165, 0]
